Goal: Task Accomplishment & Management: Complete application form

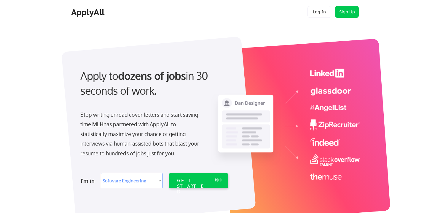
select select ""engineering""
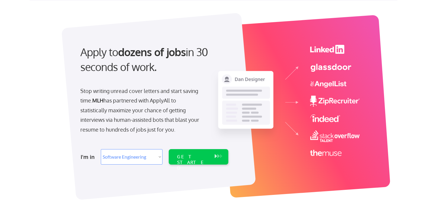
scroll to position [26, 0]
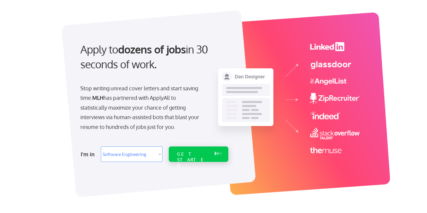
click at [138, 147] on select "Select Role Software Engineering Product Management Customer Success Sales UI/U…" at bounding box center [132, 153] width 62 height 15
click at [183, 157] on div "GET STARTED" at bounding box center [193, 153] width 38 height 15
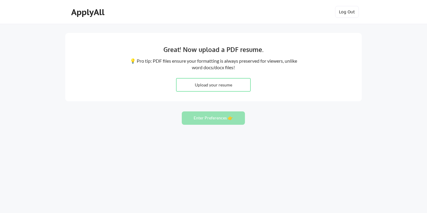
click at [204, 83] on input "file" at bounding box center [214, 84] width 74 height 13
type input "C:\fakepath\Vikram_Penumarti_Resume.pdf"
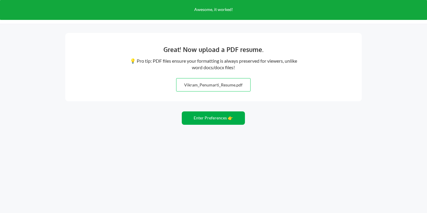
click at [207, 117] on button "Enter Preferences 👉" at bounding box center [213, 117] width 63 height 13
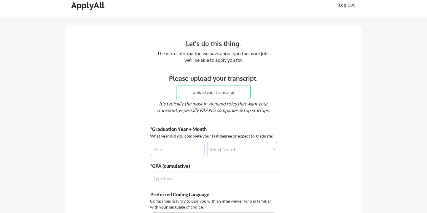
scroll to position [8, 0]
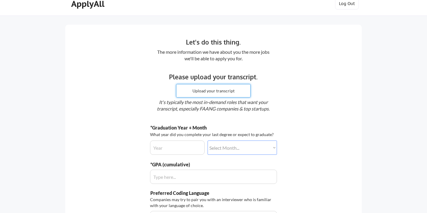
click at [193, 92] on input "file" at bounding box center [214, 90] width 74 height 13
type input "C:\fakepath\Vikram_Penumarti_Trancript.pdf"
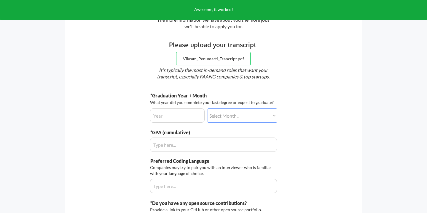
scroll to position [42, 0]
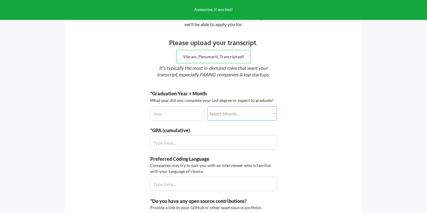
click at [164, 110] on input "input" at bounding box center [177, 113] width 55 height 14
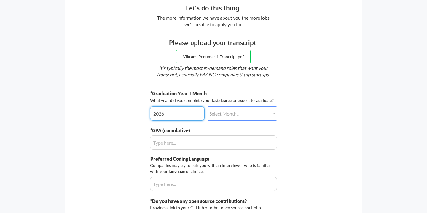
type input "2026"
click at [218, 109] on select "Select Month... January February March April May June July August September Oct…" at bounding box center [242, 113] width 69 height 14
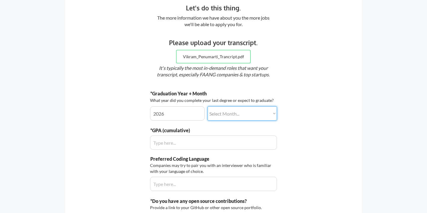
select select ""june""
click at [208, 106] on select "Select Month... January February March April May June July August September Oct…" at bounding box center [242, 113] width 69 height 14
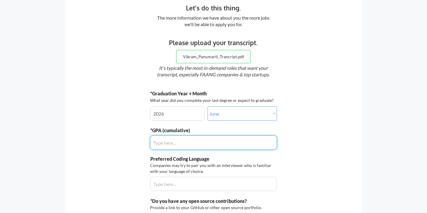
click at [194, 141] on input "input" at bounding box center [213, 142] width 127 height 14
type input "3.4"
click at [150, 133] on div "*GPA (cumulative)" at bounding box center [213, 138] width 127 height 23
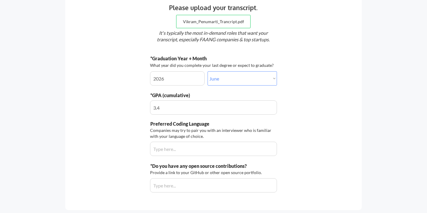
scroll to position [78, 0]
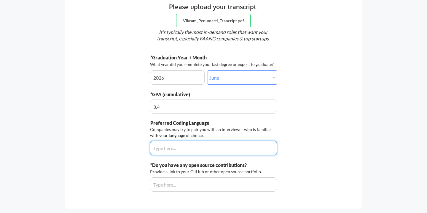
click at [172, 150] on input "input" at bounding box center [213, 148] width 127 height 14
type input "Python"
click at [142, 128] on div "Let's do this thing. The more information we have about you the more jobs we'll…" at bounding box center [213, 82] width 297 height 254
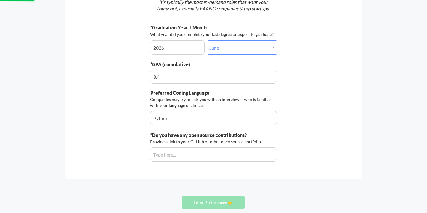
scroll to position [111, 0]
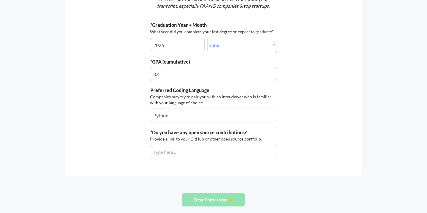
click at [170, 157] on input "input" at bounding box center [213, 152] width 127 height 14
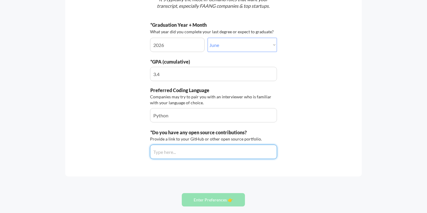
click at [128, 129] on div "Let's do this thing. The more information we have about you the more jobs we'll…" at bounding box center [213, 49] width 297 height 254
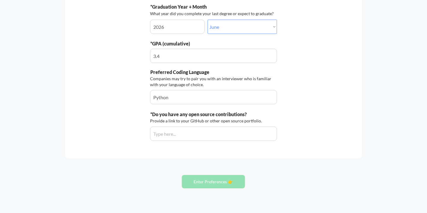
scroll to position [141, 0]
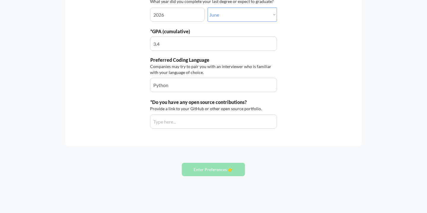
click at [173, 129] on div "Let's do this thing. The more information we have about you the more jobs we'll…" at bounding box center [213, 19] width 297 height 254
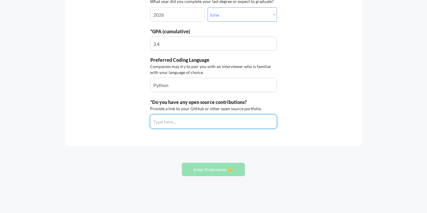
click at [173, 121] on input "input" at bounding box center [213, 121] width 127 height 14
paste input "https://github.com/vikram087"
type input "https://github.com/vikram087"
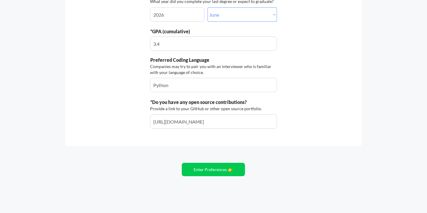
click at [173, 137] on div "Let's do this thing. The more information we have about you the more jobs we'll…" at bounding box center [213, 19] width 297 height 254
click at [199, 165] on button "Enter Preferences 👉" at bounding box center [213, 169] width 63 height 13
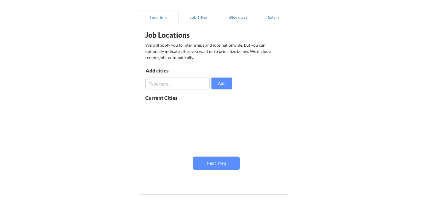
scroll to position [34, 0]
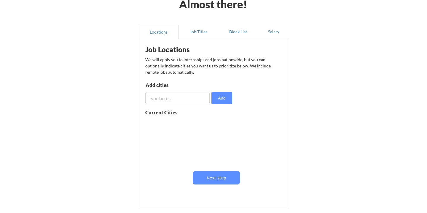
click at [175, 95] on input "input" at bounding box center [177, 98] width 64 height 12
type input "s"
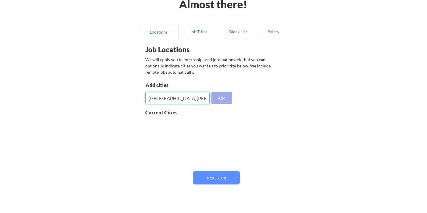
type input "San Fransisco"
click at [219, 95] on button "Add" at bounding box center [222, 98] width 21 height 12
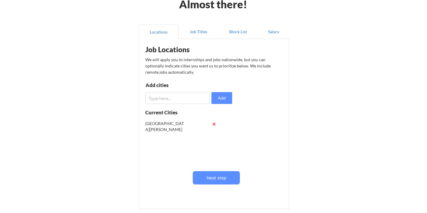
click at [188, 99] on input "input" at bounding box center [177, 98] width 64 height 12
click at [196, 97] on input "input" at bounding box center [177, 98] width 64 height 12
type input "[US_STATE]"
click at [215, 98] on button "Add" at bounding box center [222, 98] width 21 height 12
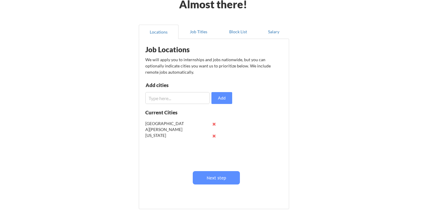
click at [195, 101] on input "input" at bounding box center [177, 98] width 64 height 12
click at [192, 97] on input "input" at bounding box center [177, 98] width 64 height 12
click at [138, 93] on div "Locations Job Titles Block List Salary Job Locations We will apply you to inter…" at bounding box center [213, 117] width 157 height 195
click at [178, 88] on div "Add cities" at bounding box center [176, 86] width 61 height 7
click at [180, 96] on input "input" at bounding box center [177, 98] width 64 height 12
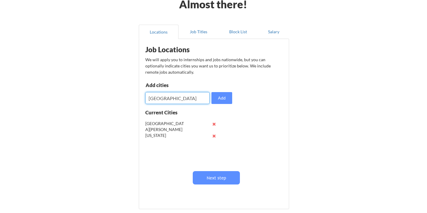
type input "[GEOGRAPHIC_DATA]"
click at [221, 99] on button "Add" at bounding box center [222, 98] width 21 height 12
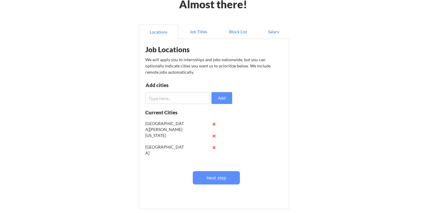
click at [202, 98] on input "input" at bounding box center [177, 98] width 64 height 12
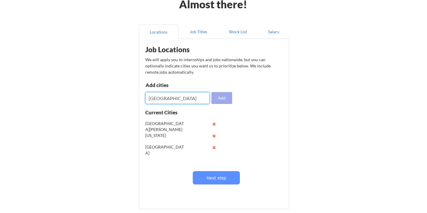
type input "[GEOGRAPHIC_DATA]"
click at [227, 101] on button "Add" at bounding box center [222, 98] width 21 height 12
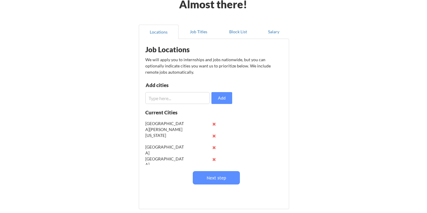
click at [156, 103] on input "input" at bounding box center [177, 98] width 64 height 12
click at [194, 40] on div "Job Locations We will apply you to internships and jobs nationwide, but you can…" at bounding box center [214, 124] width 150 height 170
click at [194, 31] on button "Job Titles" at bounding box center [199, 32] width 40 height 14
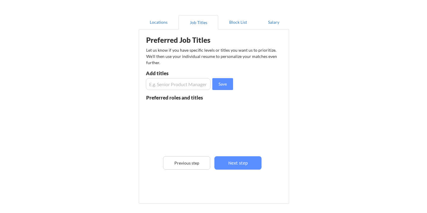
scroll to position [50, 0]
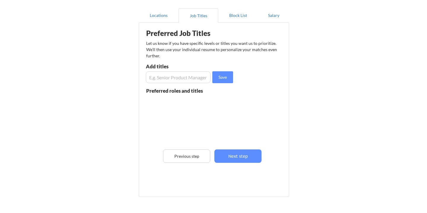
click at [161, 81] on input "input" at bounding box center [178, 77] width 65 height 12
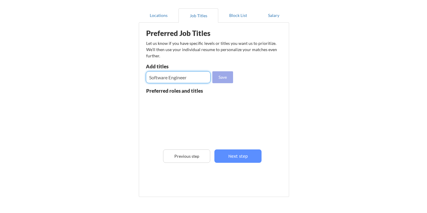
type input "Software Engineer"
click at [214, 76] on button "Save" at bounding box center [223, 77] width 21 height 12
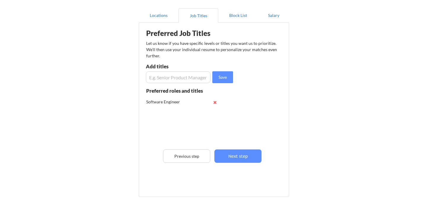
click at [183, 82] on input "input" at bounding box center [178, 77] width 65 height 12
type input "Backend Software Engineer"
click at [229, 78] on button "Save" at bounding box center [223, 77] width 21 height 12
click at [187, 76] on input "input" at bounding box center [178, 77] width 65 height 12
click at [98, 82] on div "Almost there! Locations Job Titles Block List Salary Preferred Job Titles Let u…" at bounding box center [213, 100] width 427 height 301
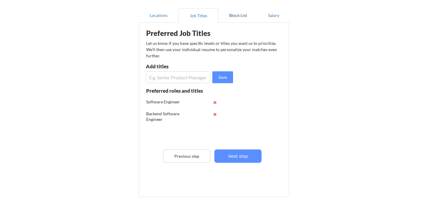
click at [234, 18] on button "Block List" at bounding box center [238, 15] width 40 height 14
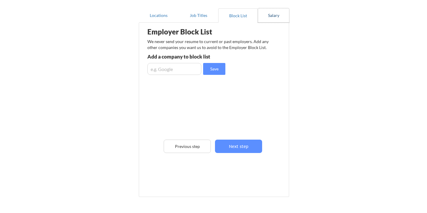
click at [264, 19] on button "Salary" at bounding box center [273, 15] width 31 height 14
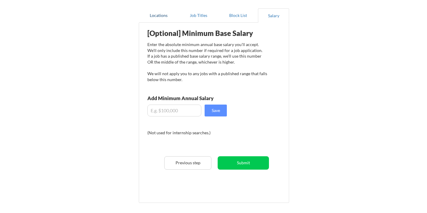
click at [157, 16] on button "Locations" at bounding box center [159, 15] width 40 height 14
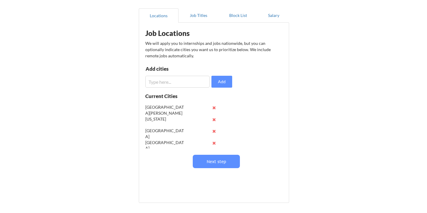
click at [163, 80] on input "input" at bounding box center [177, 82] width 64 height 12
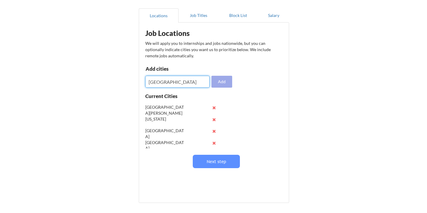
type input "[GEOGRAPHIC_DATA]"
click at [222, 83] on button "Add" at bounding box center [222, 82] width 21 height 12
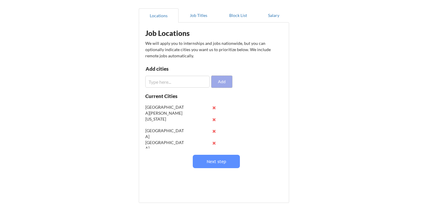
click at [206, 77] on input "input" at bounding box center [177, 82] width 64 height 12
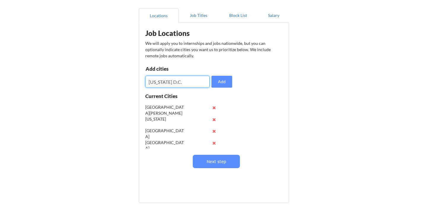
type input "[US_STATE] D.C."
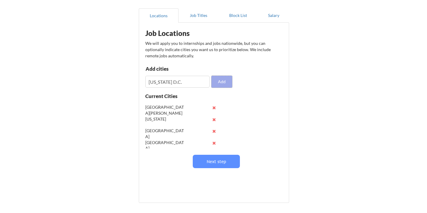
click at [227, 78] on button "Add" at bounding box center [222, 82] width 21 height 12
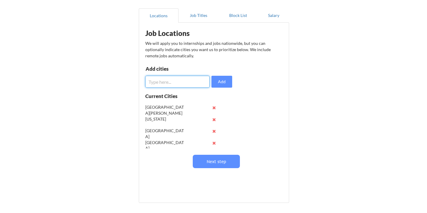
click at [172, 78] on input "input" at bounding box center [177, 82] width 64 height 12
type input "[GEOGRAPHIC_DATA]"
click at [221, 81] on button "Add" at bounding box center [222, 82] width 21 height 12
click at [168, 77] on input "input" at bounding box center [177, 82] width 64 height 12
type input "[GEOGRAPHIC_DATA]"
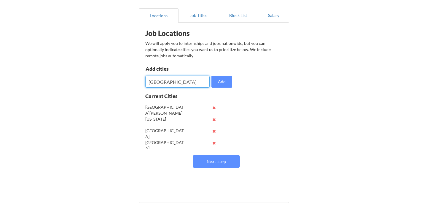
click at [223, 92] on div "Job Locations We will apply you to internships and jobs nationwide, but you can…" at bounding box center [215, 106] width 146 height 160
click at [223, 82] on button "Add" at bounding box center [222, 82] width 21 height 12
click at [159, 83] on input "input" at bounding box center [177, 82] width 64 height 12
type input "[GEOGRAPHIC_DATA][PERSON_NAME]"
click at [214, 86] on button "Add" at bounding box center [222, 82] width 21 height 12
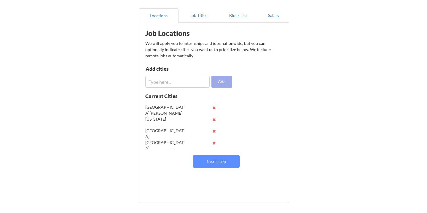
click at [203, 83] on input "input" at bounding box center [177, 82] width 64 height 12
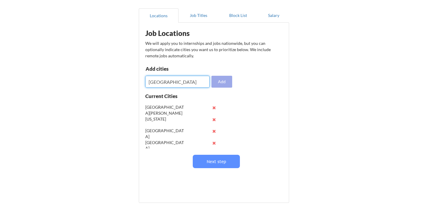
type input "[GEOGRAPHIC_DATA]"
click at [229, 81] on button "Add" at bounding box center [222, 82] width 21 height 12
click at [169, 87] on input "input" at bounding box center [177, 82] width 64 height 12
type input "A"
type input "Sunnyvale"
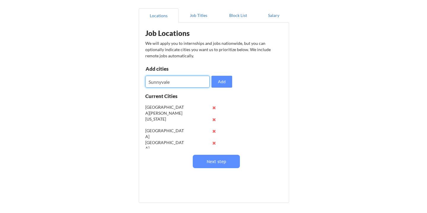
click at [213, 80] on button "Add" at bounding box center [222, 82] width 21 height 12
click at [194, 83] on input "input" at bounding box center [177, 82] width 64 height 12
type input "[GEOGRAPHIC_DATA]"
click at [227, 84] on button "Add" at bounding box center [222, 82] width 21 height 12
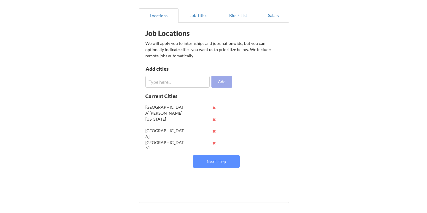
click at [192, 82] on input "input" at bounding box center [177, 82] width 64 height 12
type input "Los Gatos"
click at [226, 83] on button "Add" at bounding box center [222, 82] width 21 height 12
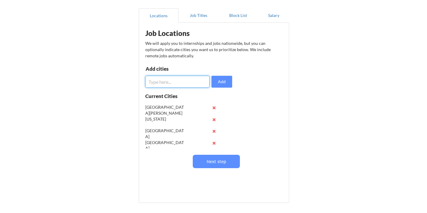
click at [193, 83] on input "input" at bounding box center [177, 82] width 64 height 12
click at [166, 81] on input "input" at bounding box center [177, 82] width 64 height 12
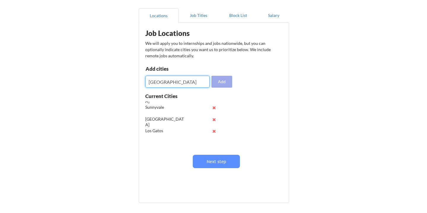
type input "[GEOGRAPHIC_DATA]"
click at [217, 82] on button "Add" at bounding box center [222, 82] width 21 height 12
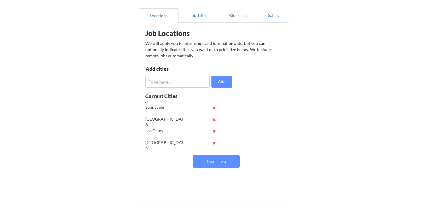
click at [181, 80] on input "input" at bounding box center [177, 82] width 64 height 12
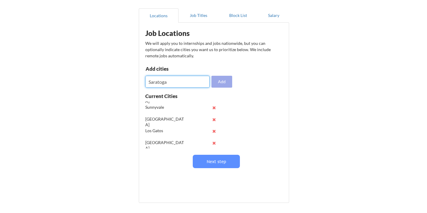
type input "Saratoga"
click at [222, 79] on button "Add" at bounding box center [222, 82] width 21 height 12
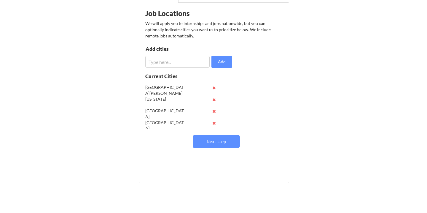
scroll to position [0, 0]
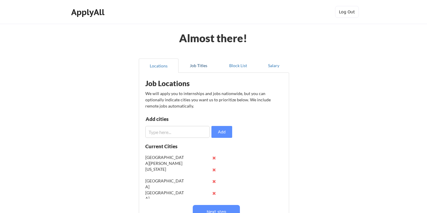
click at [201, 66] on button "Job Titles" at bounding box center [199, 65] width 40 height 14
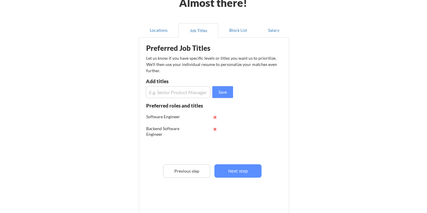
scroll to position [42, 0]
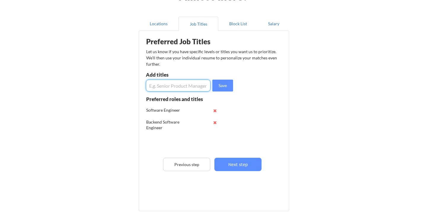
click at [162, 87] on input "input" at bounding box center [178, 86] width 65 height 12
type input "New G"
type input "Graduate Software Engineer"
click at [224, 87] on button "Save" at bounding box center [223, 86] width 21 height 12
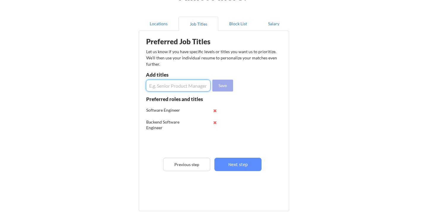
scroll to position [0, 0]
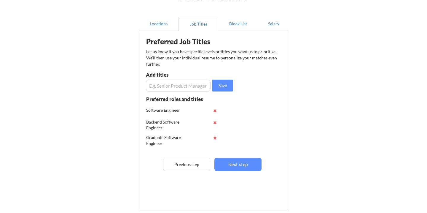
click at [175, 88] on input "input" at bounding box center [178, 86] width 65 height 12
click at [238, 24] on button "Block List" at bounding box center [238, 24] width 40 height 14
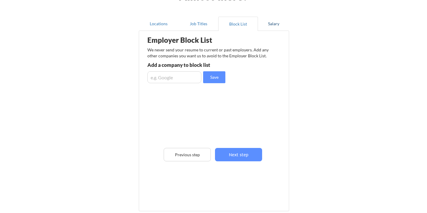
click at [283, 25] on button "Salary" at bounding box center [273, 24] width 31 height 14
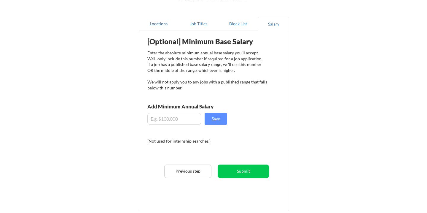
click at [169, 23] on button "Locations" at bounding box center [159, 24] width 40 height 14
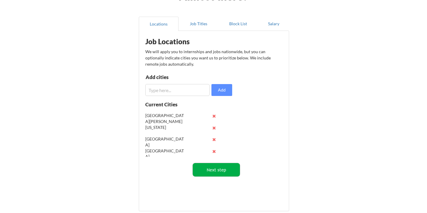
click at [221, 167] on button "Next step" at bounding box center [216, 169] width 47 height 13
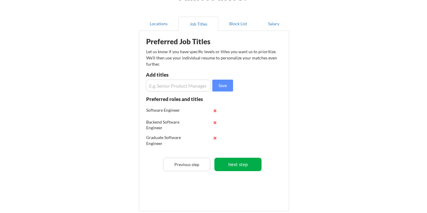
click at [230, 163] on button "Next step" at bounding box center [238, 164] width 47 height 13
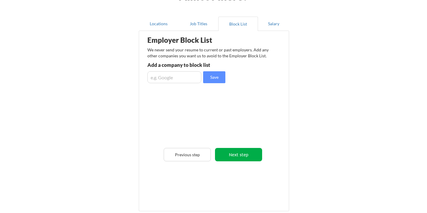
click at [234, 159] on button "Next step" at bounding box center [238, 154] width 47 height 13
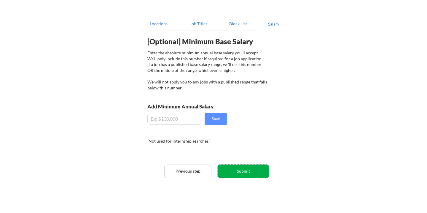
click at [234, 168] on button "Submit" at bounding box center [243, 170] width 51 height 13
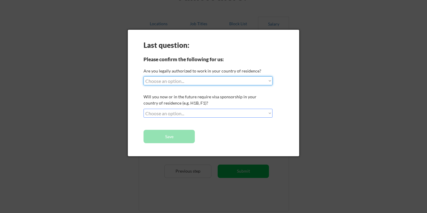
click at [205, 82] on select "Choose an option... Yes, I am a US Citizen Yes, I am a Canadian Citizen Yes, I …" at bounding box center [208, 80] width 129 height 9
select select ""yes__i_am_a_us_citizen""
click at [144, 76] on select "Choose an option... Yes, I am a US Citizen Yes, I am a Canadian Citizen Yes, I …" at bounding box center [208, 80] width 129 height 9
click at [190, 112] on select "Choose an option... No, I will not need sponsorship Yes, I will need sponsorship" at bounding box center [208, 113] width 129 height 9
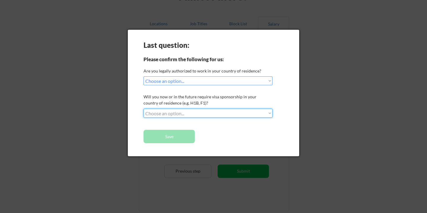
select select ""no__i_will_not_need_sponsorship""
click at [144, 109] on select "Choose an option... No, I will not need sponsorship Yes, I will need sponsorship" at bounding box center [208, 113] width 129 height 9
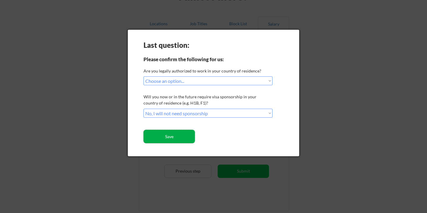
click at [178, 133] on button "Save" at bounding box center [169, 136] width 51 height 13
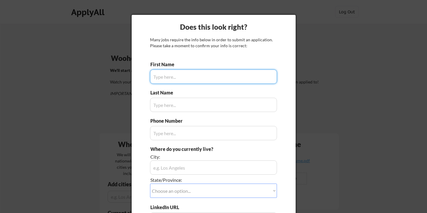
click at [165, 77] on input "input" at bounding box center [213, 76] width 127 height 14
type input "Penumarti"
type input "(408) 663-0583"
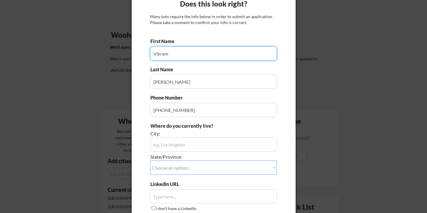
scroll to position [32, 0]
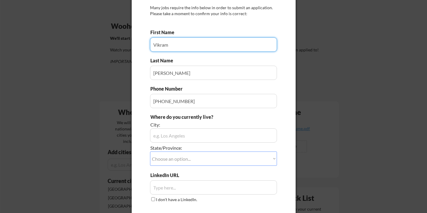
type input "Vikram"
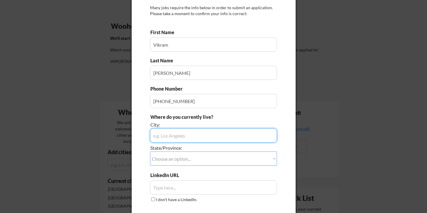
click at [182, 132] on input "input" at bounding box center [213, 135] width 127 height 14
type input "Sunnyvale"
click at [184, 156] on select "Choose an option... Other/Not Applicable Alabama Alaska Alberta Arizona Arkansa…" at bounding box center [213, 158] width 127 height 14
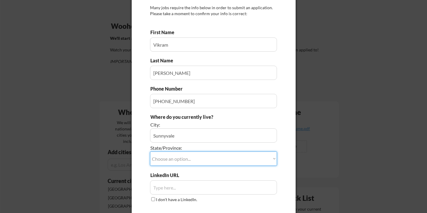
select select ""California""
click at [150, 151] on select "Choose an option... Other/Not Applicable Alabama Alaska Alberta Arizona Arkansa…" at bounding box center [213, 158] width 127 height 14
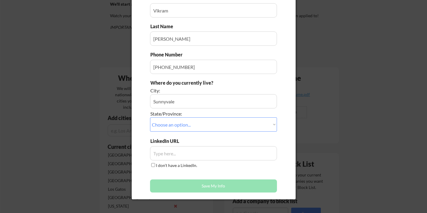
scroll to position [73, 0]
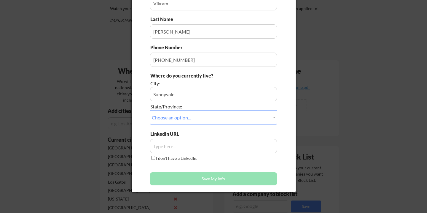
click at [173, 146] on input "input" at bounding box center [213, 146] width 127 height 14
paste input "https://www.linkedin.com/in/vikram-penumarti/"
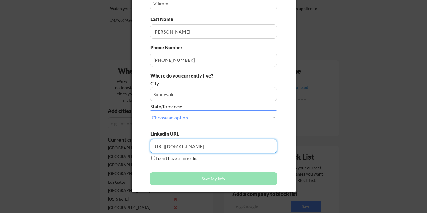
type input "https://www.linkedin.com/in/vikram-penumarti"
click at [227, 167] on div "First Name Last Name Phone Number Where do you currently live? City: State/Prov…" at bounding box center [213, 88] width 127 height 200
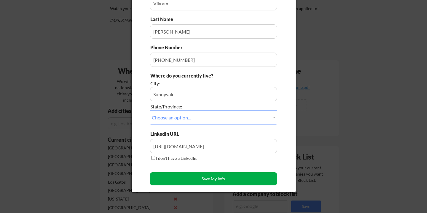
click at [217, 175] on button "Save My Info" at bounding box center [213, 178] width 127 height 13
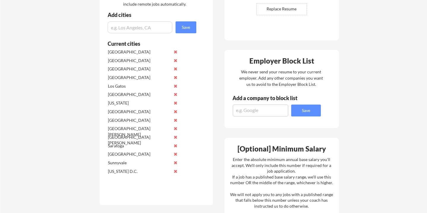
scroll to position [177, 0]
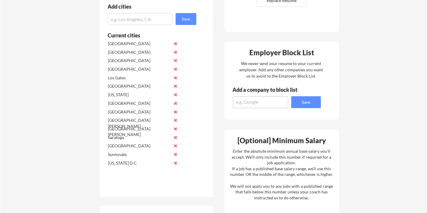
click at [123, 19] on input "input" at bounding box center [140, 19] width 65 height 12
type input "Cupertino"
click at [188, 17] on button "Save" at bounding box center [186, 19] width 21 height 12
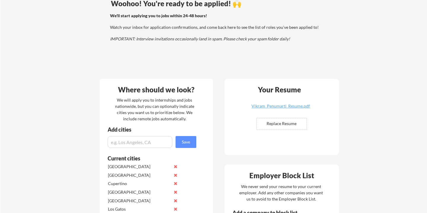
scroll to position [52, 0]
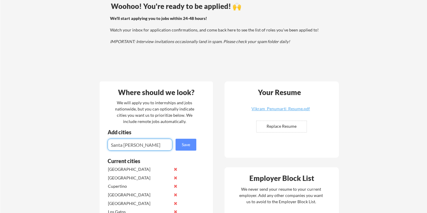
type input "Santa [PERSON_NAME]"
click at [188, 145] on button "Save" at bounding box center [186, 145] width 21 height 12
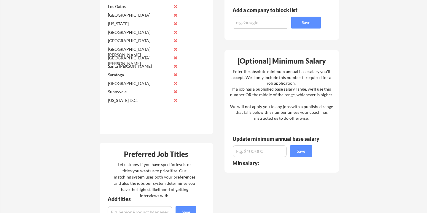
scroll to position [260, 0]
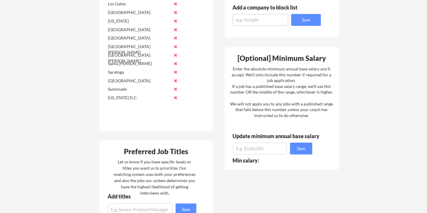
click at [245, 148] on input "input" at bounding box center [260, 148] width 54 height 12
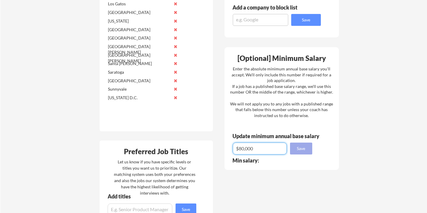
type input "$80,000"
click at [295, 149] on button "Save" at bounding box center [301, 148] width 22 height 12
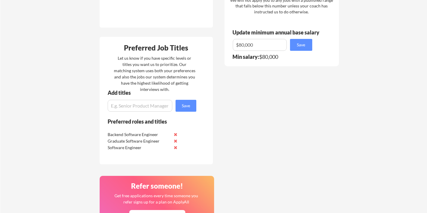
scroll to position [365, 0]
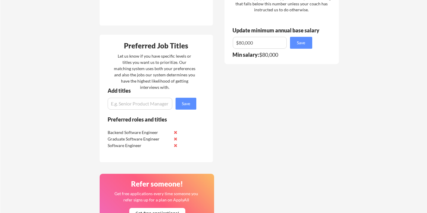
click at [142, 106] on input "input" at bounding box center [140, 104] width 65 height 12
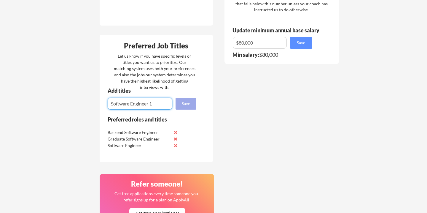
type input "Software Engineer 1"
click at [180, 99] on button "Save" at bounding box center [186, 104] width 21 height 12
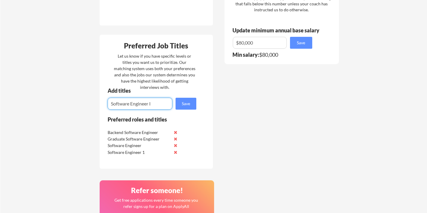
type input "Software Engineer I"
click at [156, 106] on input "input" at bounding box center [140, 104] width 65 height 12
type input "Software Engineer I"
click at [190, 99] on button "Save" at bounding box center [186, 104] width 21 height 12
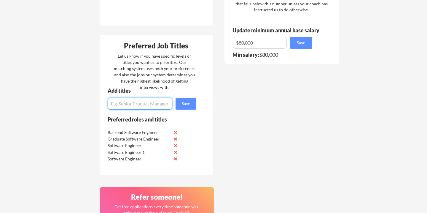
click at [117, 105] on input "input" at bounding box center [140, 104] width 65 height 12
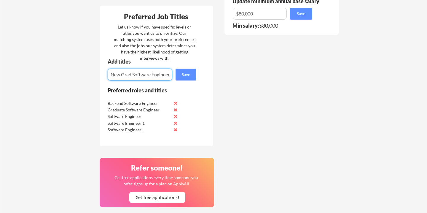
scroll to position [0, 2]
type input "New Grad Software Engineer"
click at [182, 78] on button "Save" at bounding box center [186, 75] width 21 height 12
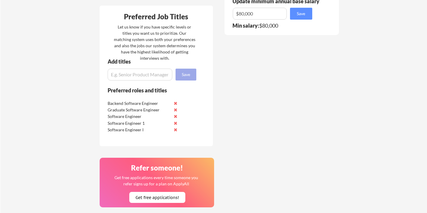
scroll to position [0, 0]
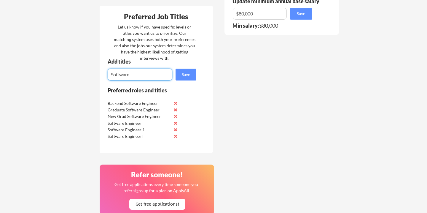
type input "Software"
click at [151, 85] on div "Preferred Job Titles Let us know if you have specific levels or titles you want…" at bounding box center [156, 79] width 113 height 147
click at [151, 78] on input "input" at bounding box center [140, 75] width 65 height 12
paste input "Software Engineering Graduate"
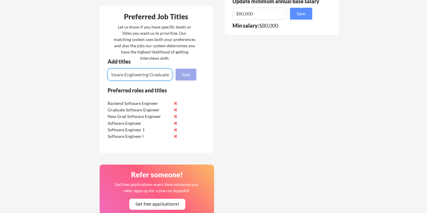
type input "Software Engineering Graduate"
click at [187, 77] on button "Save" at bounding box center [186, 75] width 21 height 12
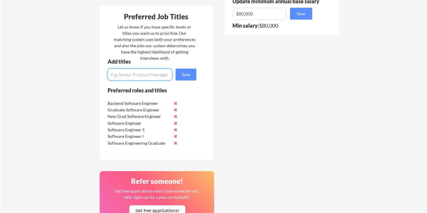
paste input "Junior Software Engineer"
type input "Junior Software Engineer"
click at [196, 67] on div "Add titles" at bounding box center [150, 63] width 100 height 9
click at [193, 72] on button "Save" at bounding box center [186, 75] width 21 height 12
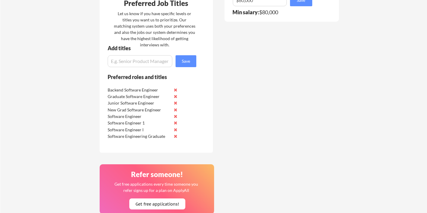
scroll to position [418, 0]
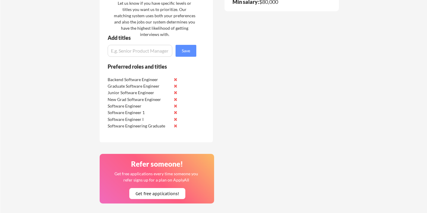
click at [129, 52] on input "input" at bounding box center [140, 51] width 65 height 12
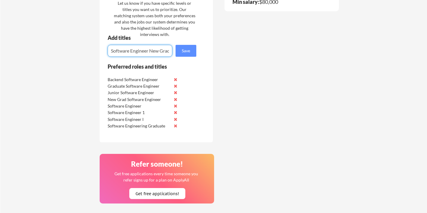
scroll to position [0, 2]
type input "Software Engineer New Grad"
click at [190, 52] on button "Save" at bounding box center [186, 51] width 21 height 12
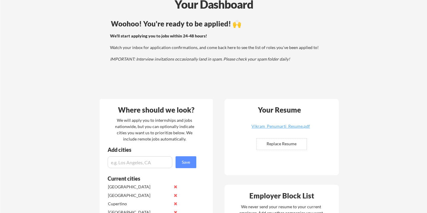
scroll to position [0, 0]
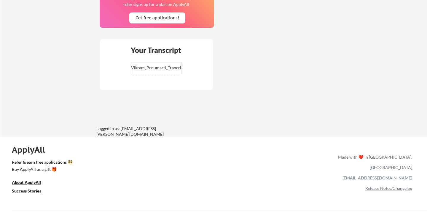
scroll to position [619, 0]
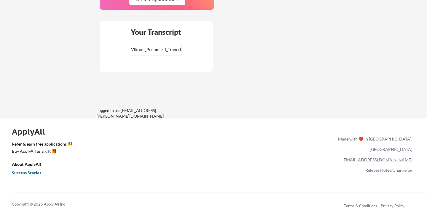
click at [26, 170] on link "Success Stories" at bounding box center [30, 173] width 37 height 7
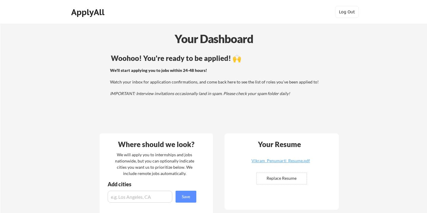
scroll to position [588, 0]
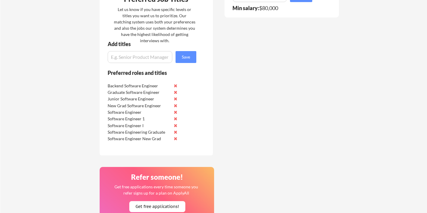
scroll to position [403, 0]
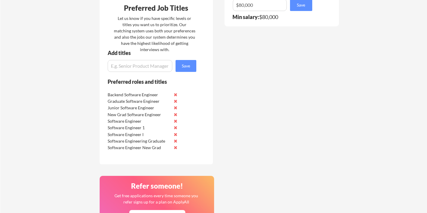
click at [133, 66] on input "input" at bounding box center [140, 66] width 65 height 12
type input "Software Engineer Intern"
click at [189, 64] on button "Save" at bounding box center [186, 66] width 21 height 12
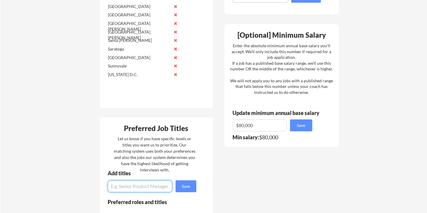
scroll to position [0, 0]
